Goal: Task Accomplishment & Management: Use online tool/utility

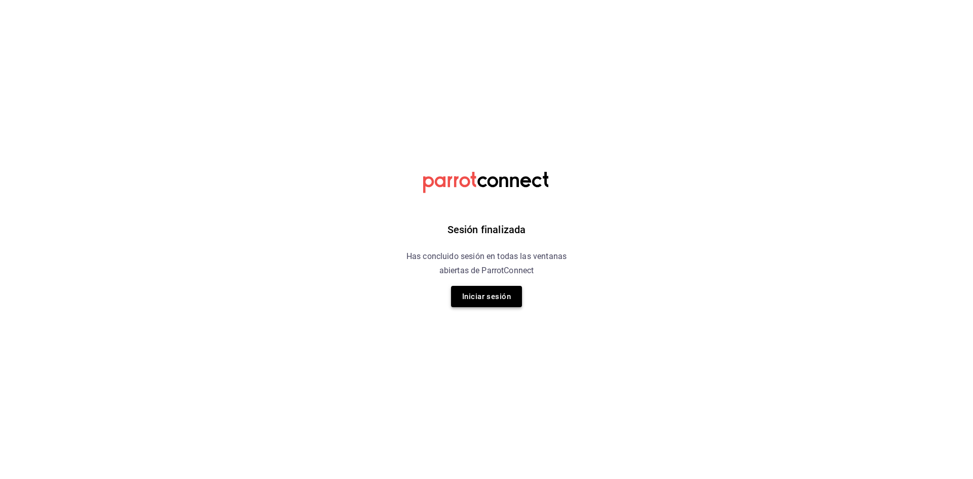
click at [462, 294] on button "Iniciar sesión" at bounding box center [486, 296] width 71 height 21
